Goal: Answer question/provide support

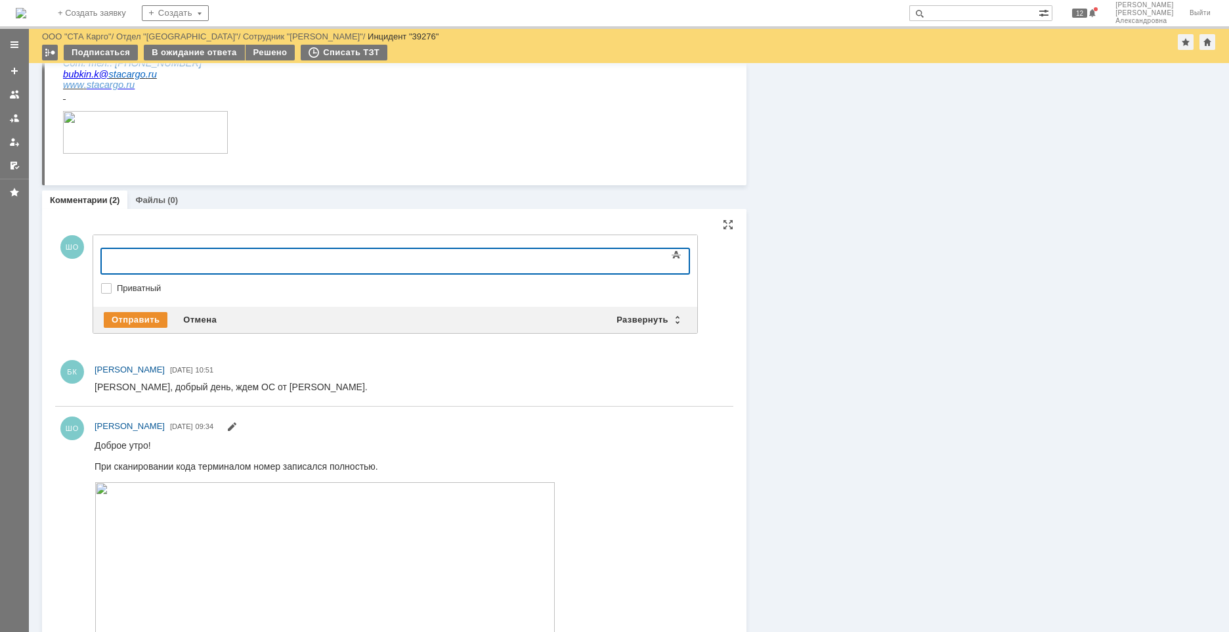
click at [189, 257] on div at bounding box center [208, 259] width 187 height 11
drag, startPoint x: 582, startPoint y: 259, endPoint x: 202, endPoint y: 450, distance: 425.0
click at [110, 249] on html "Ошибку исправили, файлы подтверждения переотправили контрагенту. Ждем от него о…" at bounding box center [208, 270] width 197 height 42
copy div "Ошибку исправили, файлы подтверждения переотправили контрагенту. Ждем от него о…"
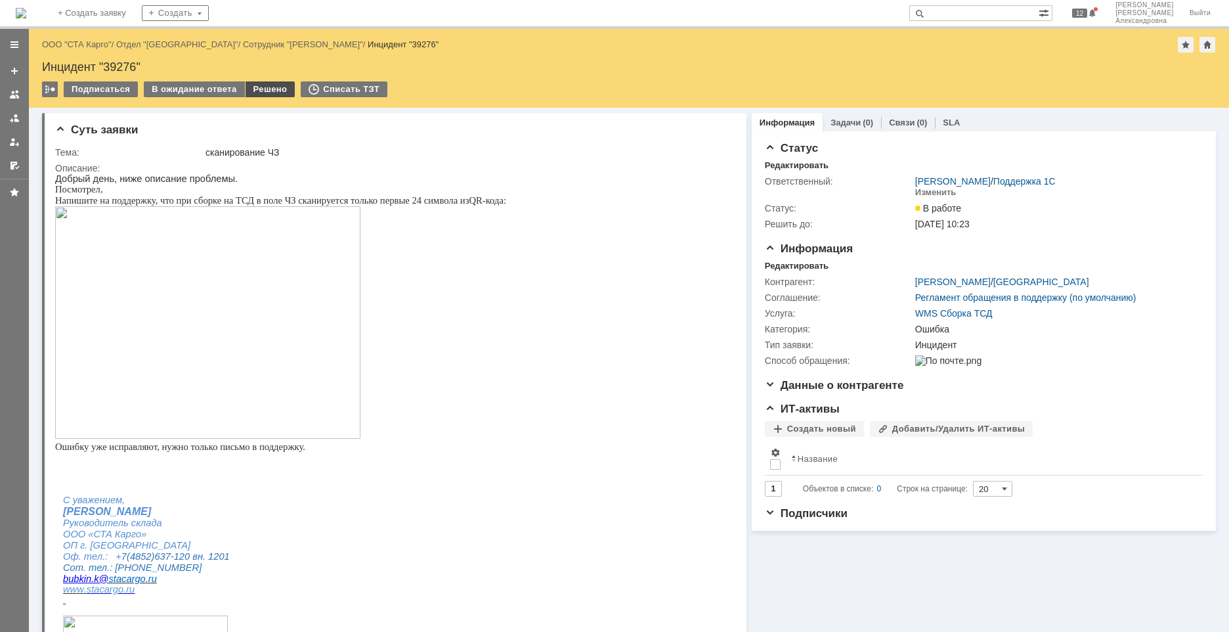
click at [264, 95] on div "Решено" at bounding box center [271, 89] width 50 height 16
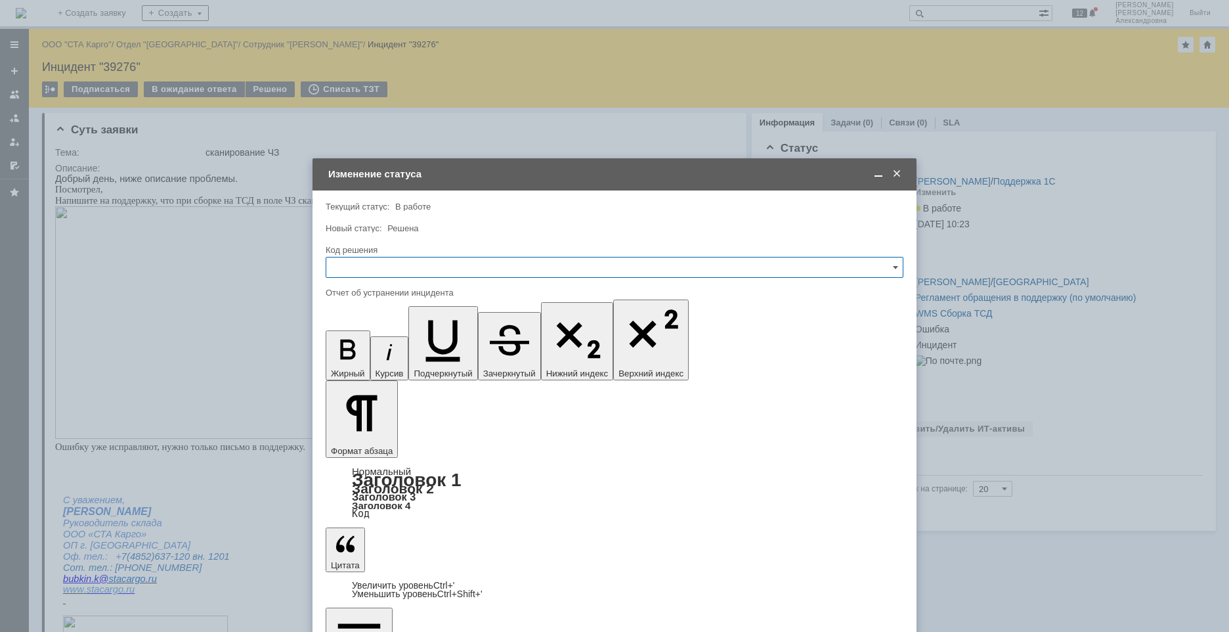
click at [383, 267] on input "text" at bounding box center [615, 267] width 578 height 21
click at [365, 446] on span "Решено" at bounding box center [614, 443] width 561 height 11
type input "Решено"
